Goal: Task Accomplishment & Management: Manage account settings

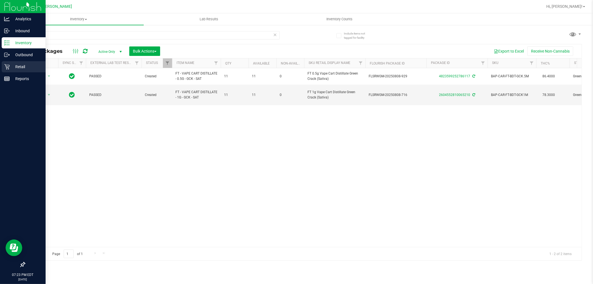
click at [12, 65] on p "Retail" at bounding box center [26, 66] width 33 height 7
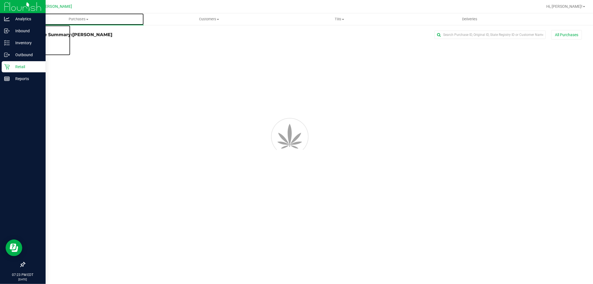
click at [76, 20] on span "Purchases" at bounding box center [78, 19] width 130 height 5
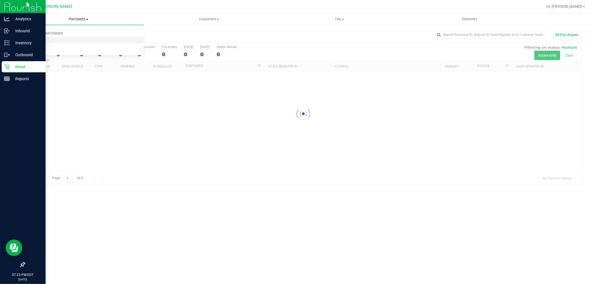
click at [71, 38] on li "Fulfillment" at bounding box center [78, 40] width 130 height 7
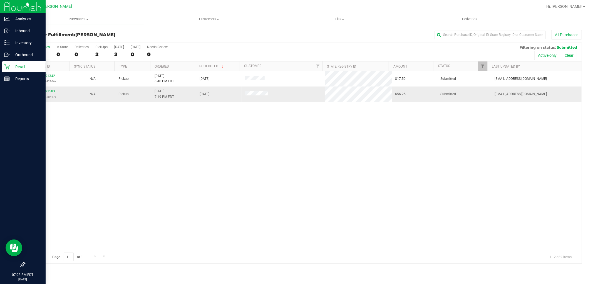
click at [45, 91] on link "11991583" at bounding box center [47, 91] width 16 height 4
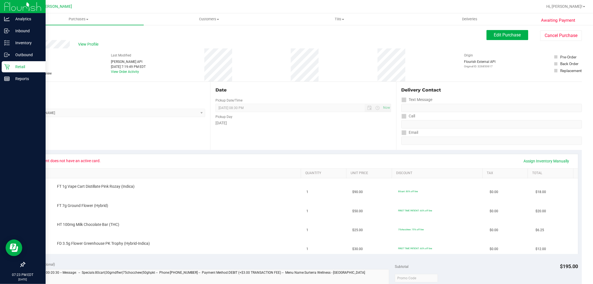
click at [30, 35] on link "Back" at bounding box center [28, 33] width 8 height 4
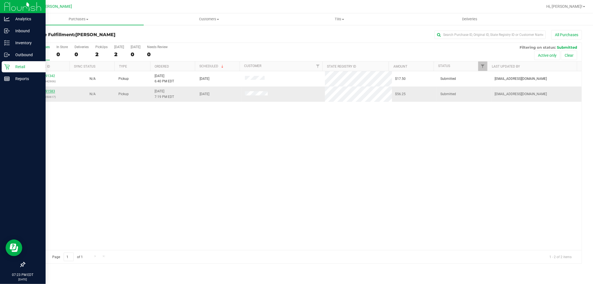
click at [46, 93] on link "11991583" at bounding box center [47, 91] width 16 height 4
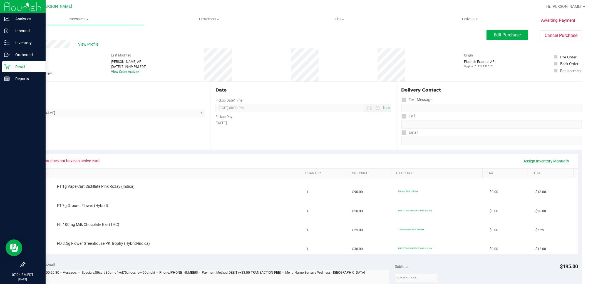
click at [235, 61] on div "# 11991583 BioTrack ID: - Submitted Needs review Last Modified [PERSON_NAME] AP…" at bounding box center [302, 64] width 557 height 33
click at [89, 45] on span "View Profile" at bounding box center [89, 44] width 22 height 6
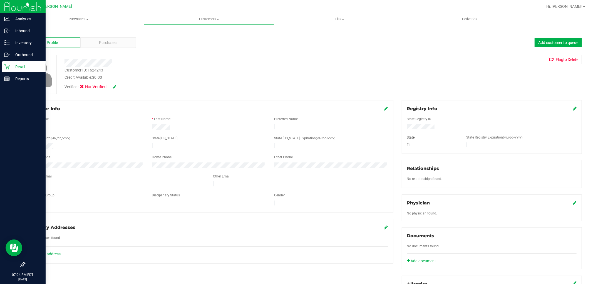
click at [31, 31] on link "Back" at bounding box center [28, 33] width 9 height 4
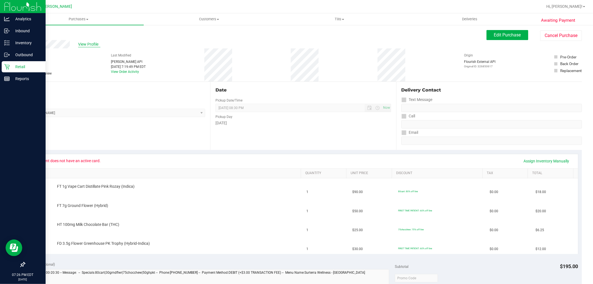
click at [83, 45] on span "View Profile" at bounding box center [89, 44] width 22 height 6
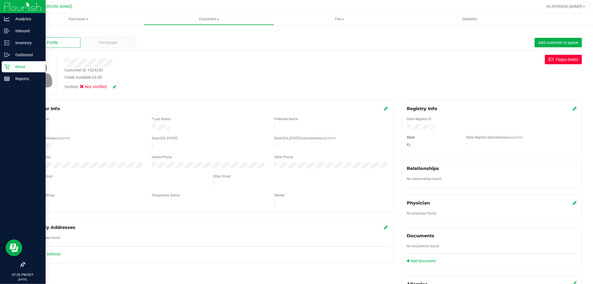
click at [555, 58] on button "Flag to [GEOGRAPHIC_DATA]" at bounding box center [563, 59] width 37 height 9
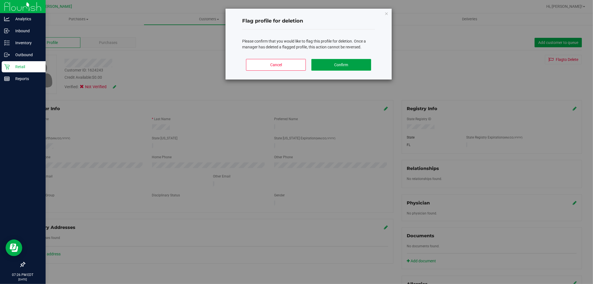
click at [346, 67] on button "Confirm" at bounding box center [341, 65] width 60 height 12
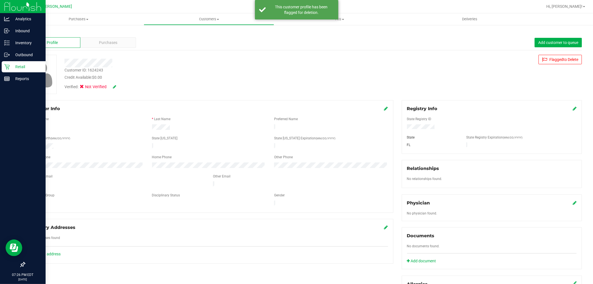
click at [29, 31] on link "Back" at bounding box center [28, 33] width 9 height 4
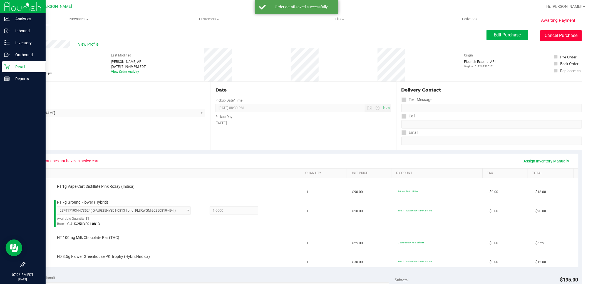
click at [556, 33] on button "Cancel Purchase" at bounding box center [561, 35] width 42 height 11
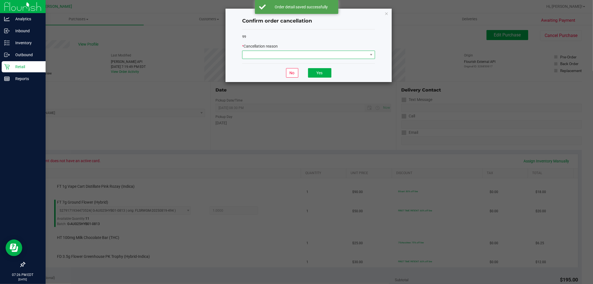
click at [316, 56] on span at bounding box center [304, 55] width 125 height 8
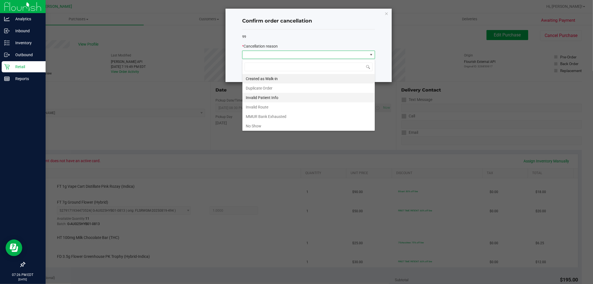
click at [287, 97] on li "Invalid Patient Info" at bounding box center [308, 97] width 132 height 9
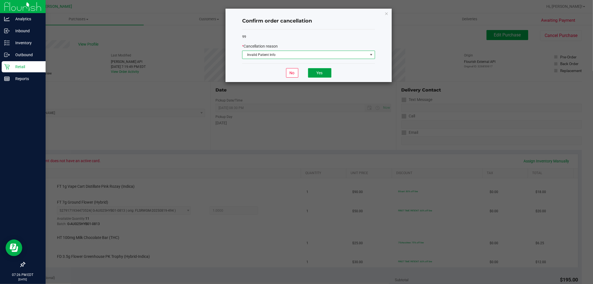
click at [313, 74] on button "Yes" at bounding box center [319, 72] width 23 height 9
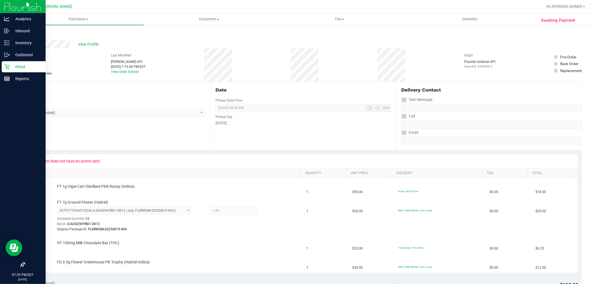
click at [19, 66] on p "Retail" at bounding box center [26, 66] width 33 height 7
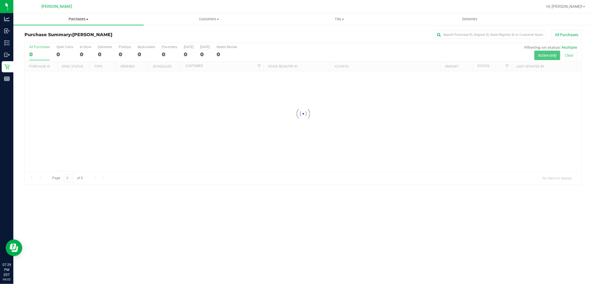
click at [68, 20] on span "Purchases" at bounding box center [78, 19] width 130 height 5
click at [70, 43] on li "Fulfillment" at bounding box center [78, 40] width 130 height 7
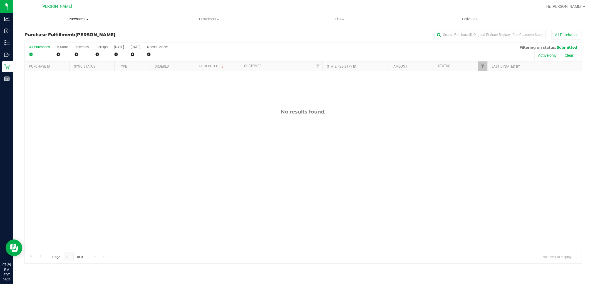
click at [75, 22] on uib-tab-heading "Purchases Summary of purchases Fulfillment All purchases" at bounding box center [78, 19] width 130 height 12
click at [73, 40] on li "Fulfillment" at bounding box center [78, 40] width 130 height 7
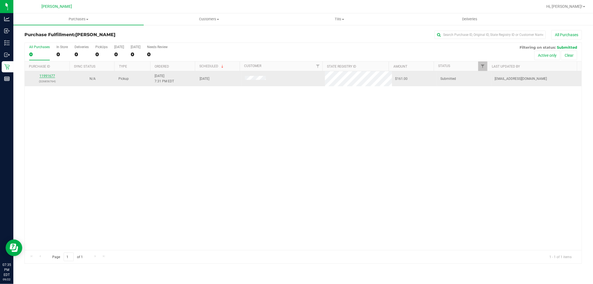
click at [48, 75] on link "11991677" at bounding box center [47, 76] width 16 height 4
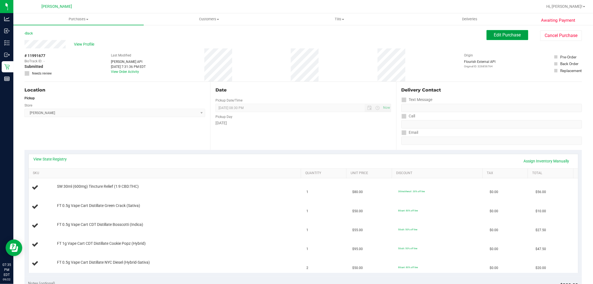
click at [508, 33] on span "Edit Purchase" at bounding box center [507, 34] width 27 height 5
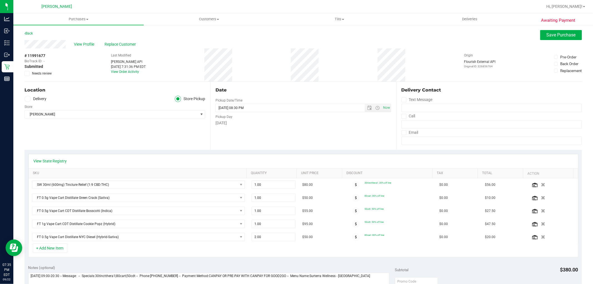
click at [28, 75] on span at bounding box center [26, 73] width 5 height 5
click at [0, 0] on input "Needs review" at bounding box center [0, 0] width 0 height 0
click at [559, 36] on span "Save Purchase" at bounding box center [560, 34] width 29 height 5
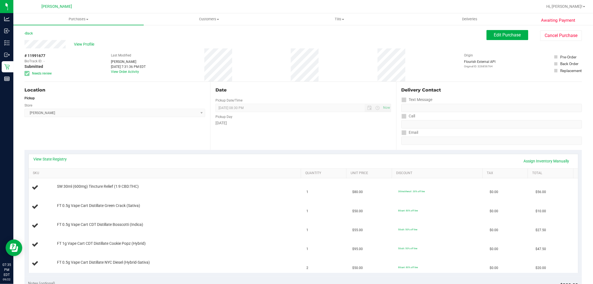
click at [28, 34] on link "Back" at bounding box center [28, 33] width 8 height 4
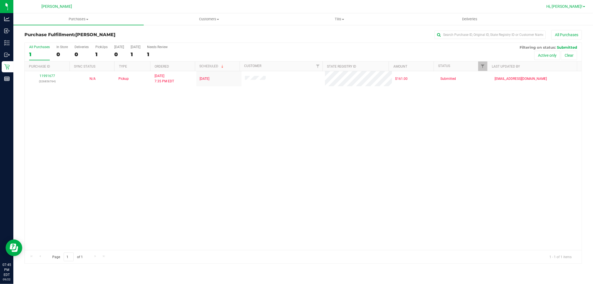
click at [570, 6] on span "Hi, [PERSON_NAME]!" at bounding box center [564, 6] width 36 height 4
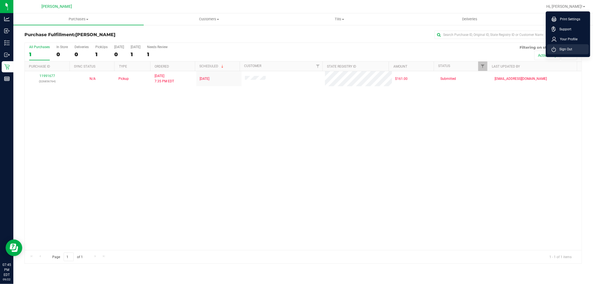
click at [571, 47] on span "Sign Out" at bounding box center [564, 49] width 16 height 6
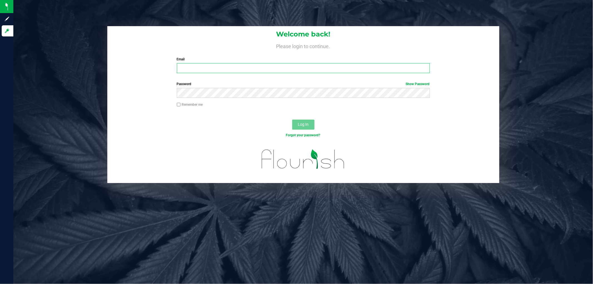
click at [288, 70] on input "Email" at bounding box center [303, 68] width 253 height 10
type input "[PERSON_NAME][EMAIL_ADDRESS][DOMAIN_NAME]"
click at [292, 119] on button "Log In" at bounding box center [303, 124] width 22 height 10
